Goal: Check status: Verify the current state of an ongoing process or item

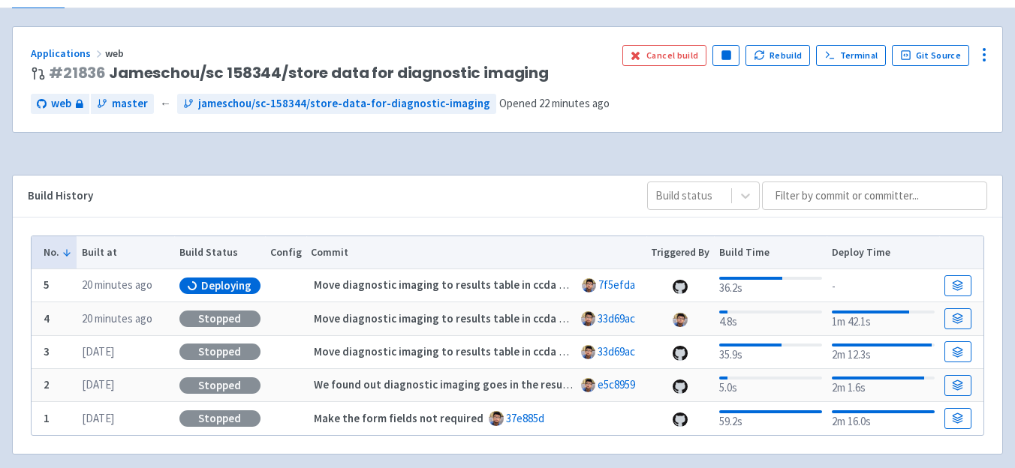
scroll to position [93, 0]
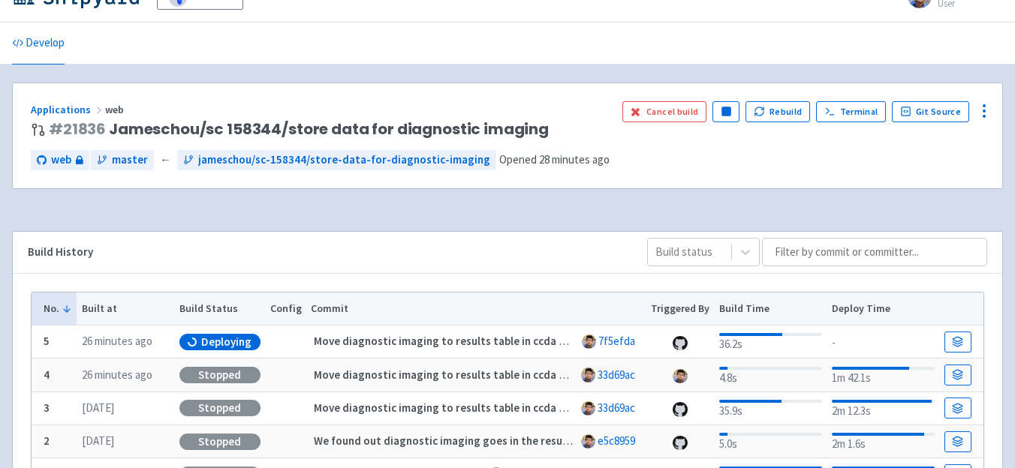
scroll to position [93, 0]
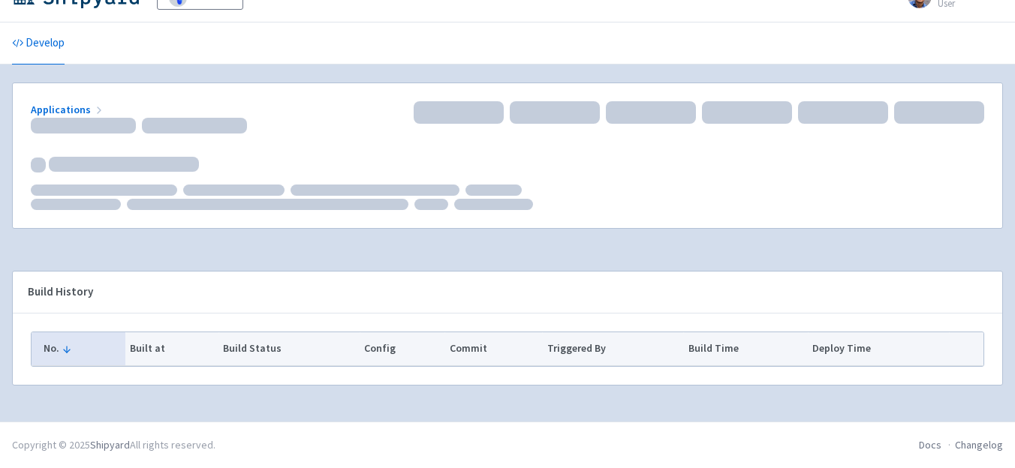
scroll to position [93, 0]
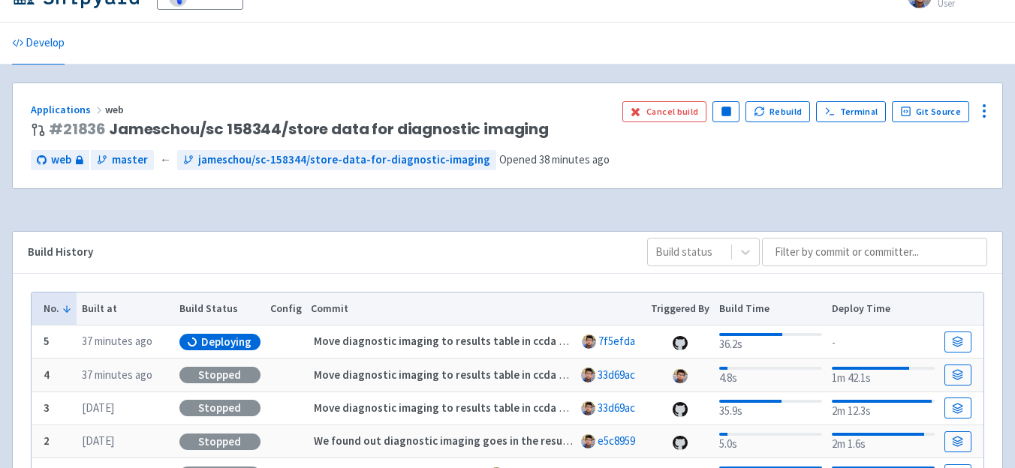
scroll to position [93, 0]
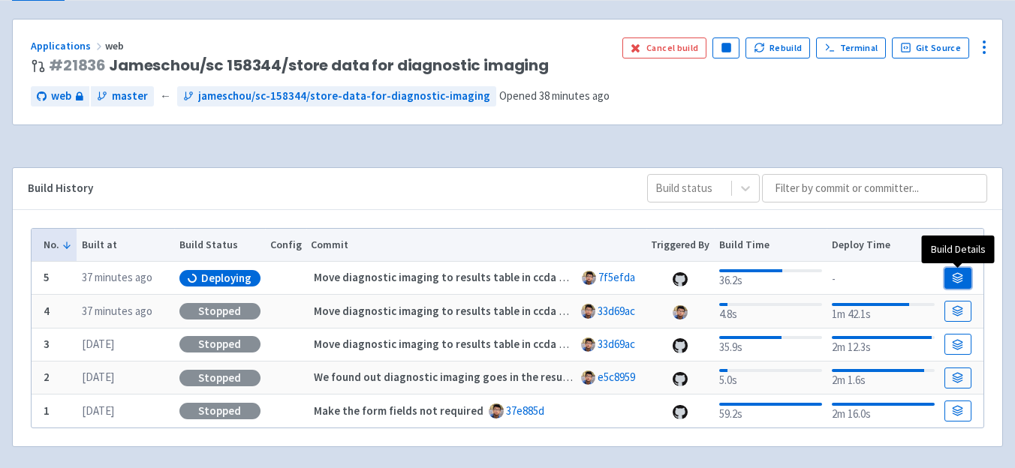
click at [951, 278] on link at bounding box center [957, 278] width 27 height 21
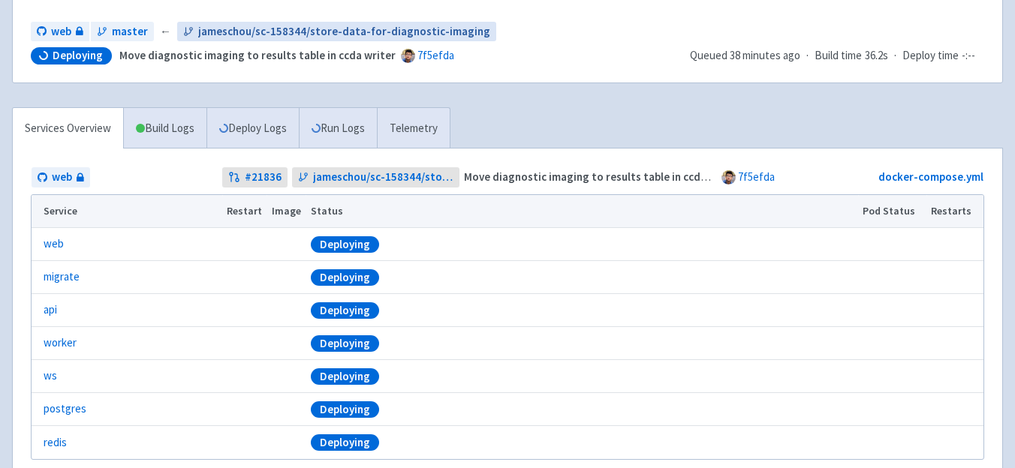
scroll to position [221, 0]
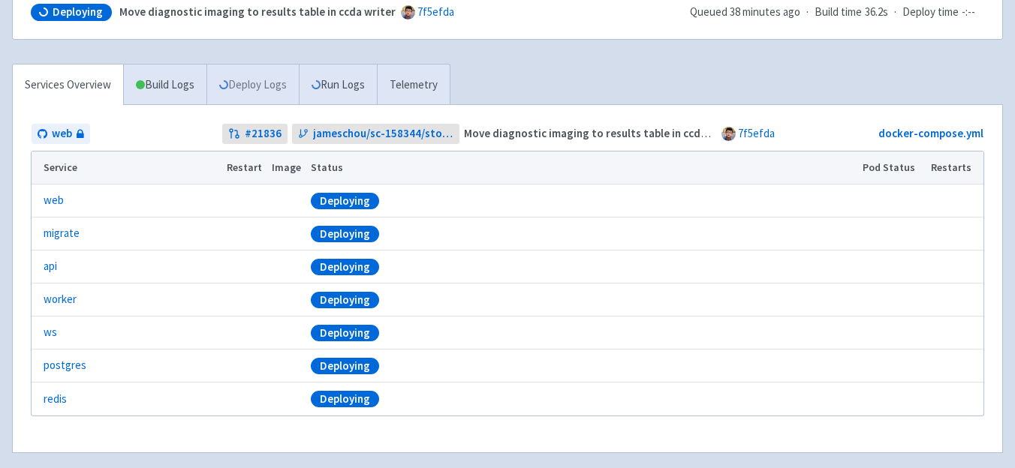
click at [240, 80] on link "Deploy Logs" at bounding box center [252, 85] width 92 height 41
